Goal: Transaction & Acquisition: Purchase product/service

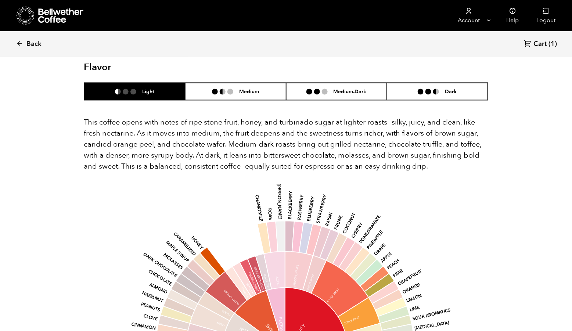
scroll to position [319, 389]
click at [534, 45] on span "Cart" at bounding box center [540, 44] width 13 height 9
click at [66, 17] on icon at bounding box center [61, 15] width 46 height 15
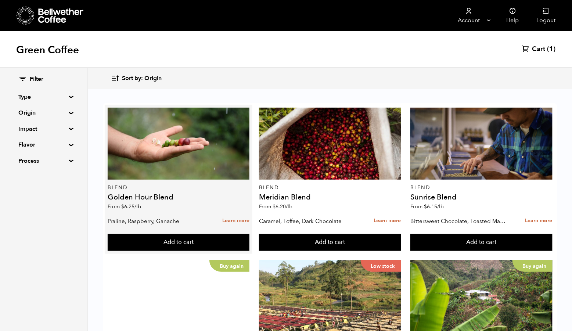
scroll to position [397, 0]
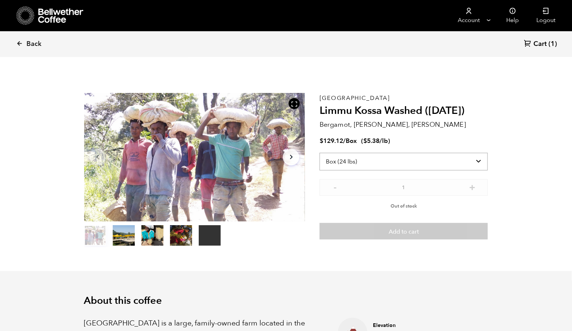
select select "bag-3"
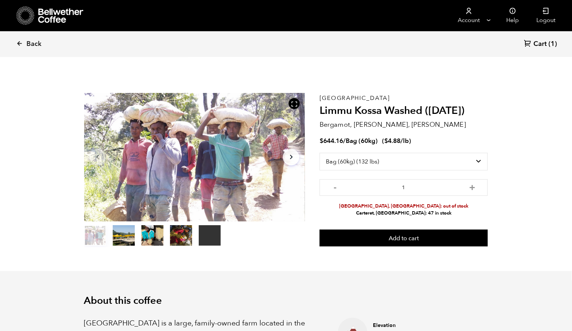
click at [69, 12] on icon at bounding box center [61, 15] width 46 height 15
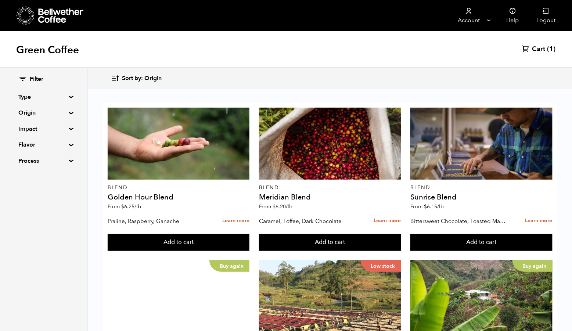
scroll to position [379, 0]
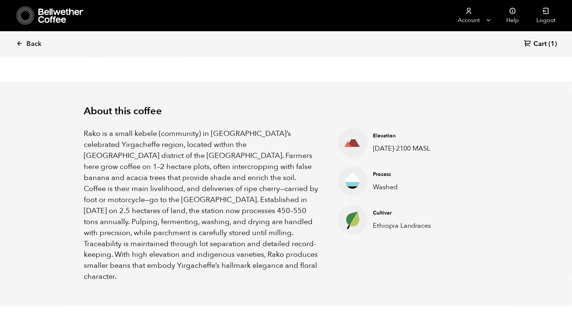
scroll to position [207, 0]
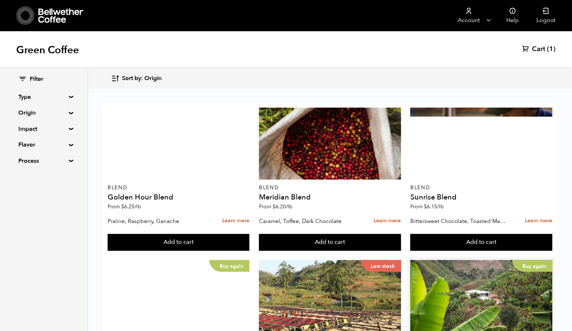
scroll to position [442, 0]
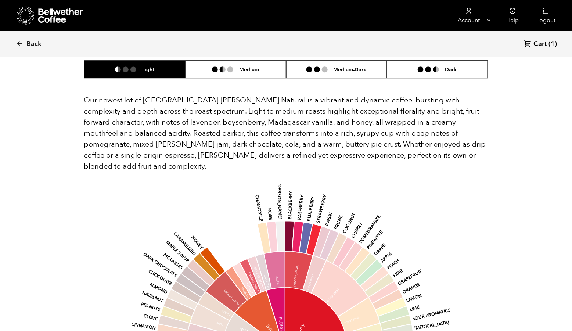
scroll to position [587, 0]
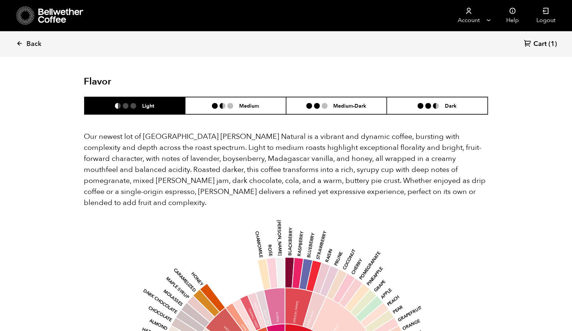
click at [535, 76] on div "Back Cart (1) Your browser does not support the video tag. Item 1 of 6 Your bro…" at bounding box center [286, 119] width 572 height 1325
